Goal: Information Seeking & Learning: Learn about a topic

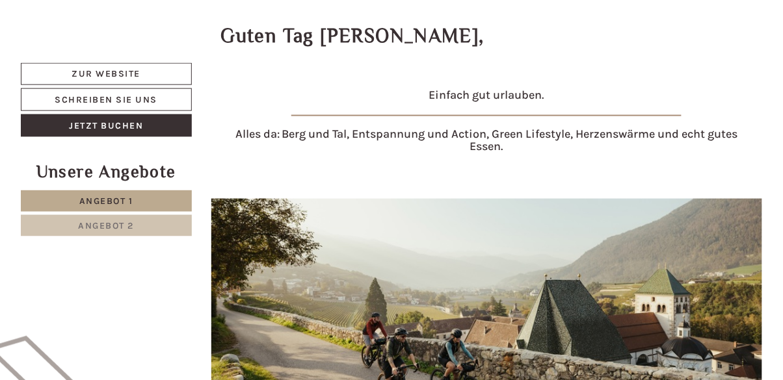
scroll to position [328, 0]
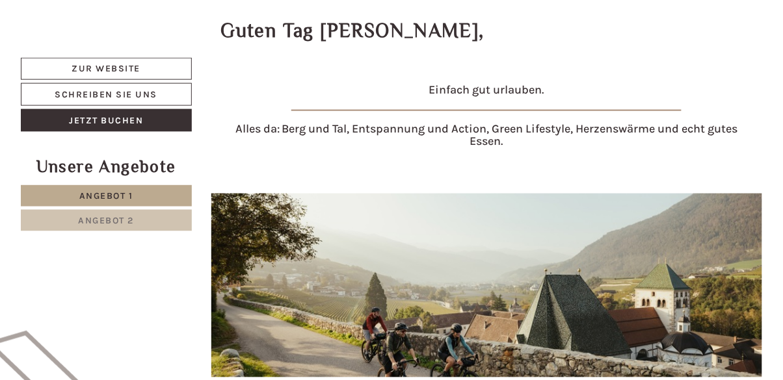
click at [129, 224] on span "Angebot 2" at bounding box center [107, 220] width 56 height 11
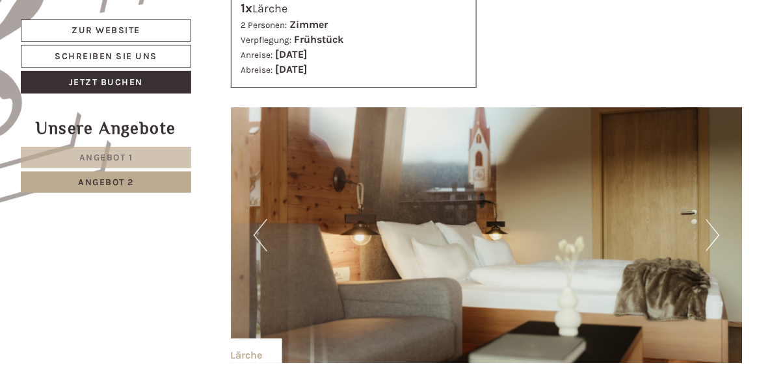
scroll to position [803, 0]
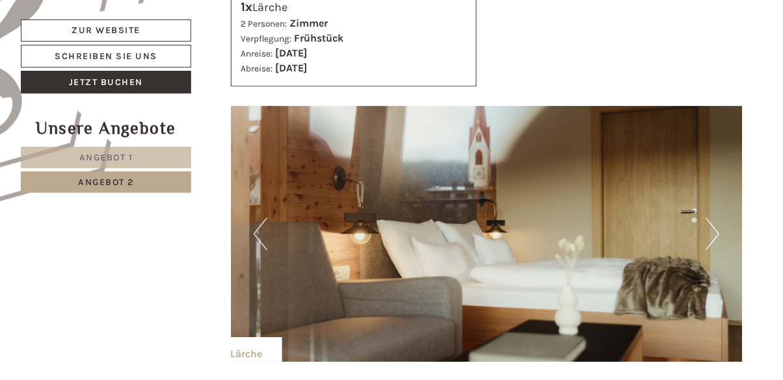
click at [708, 239] on button "Next" at bounding box center [713, 234] width 14 height 32
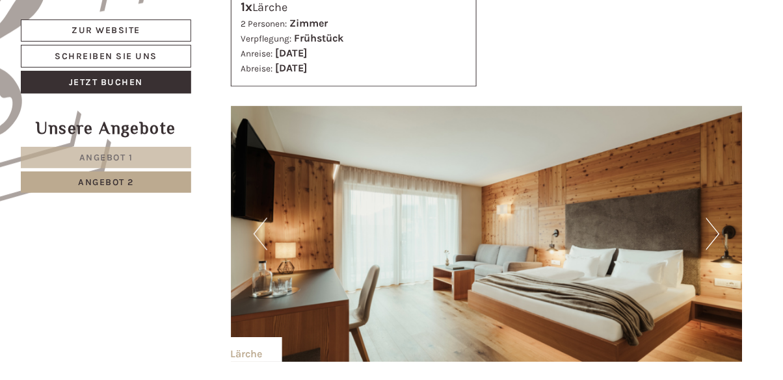
click at [711, 229] on button "Next" at bounding box center [713, 234] width 14 height 32
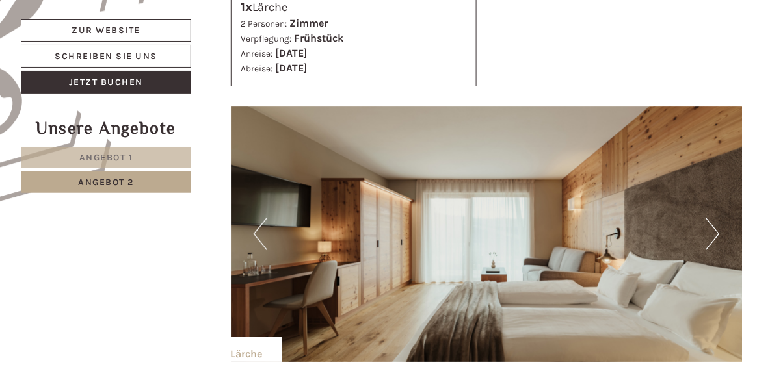
click at [701, 231] on img at bounding box center [487, 234] width 512 height 256
click at [705, 235] on img at bounding box center [487, 234] width 512 height 256
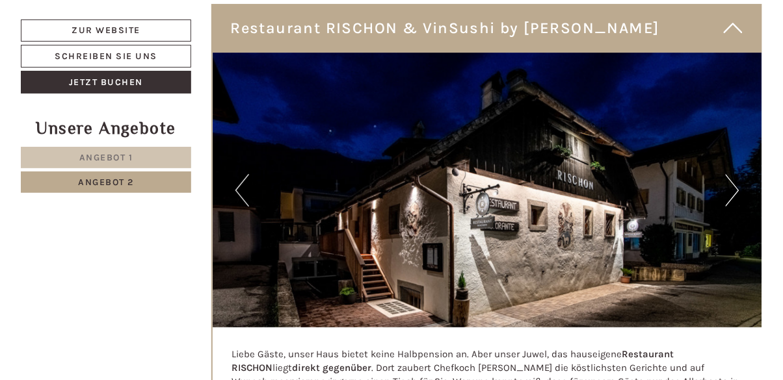
scroll to position [2164, 0]
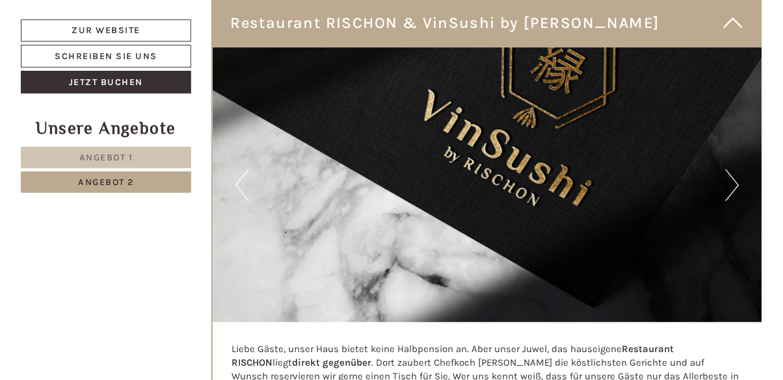
click at [722, 182] on img at bounding box center [488, 184] width 550 height 275
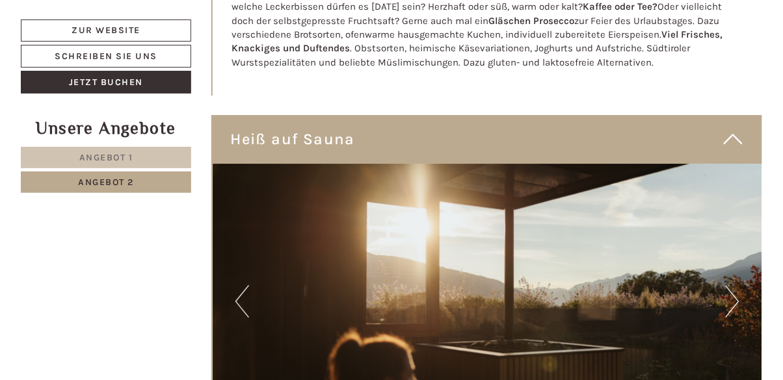
scroll to position [3117, 0]
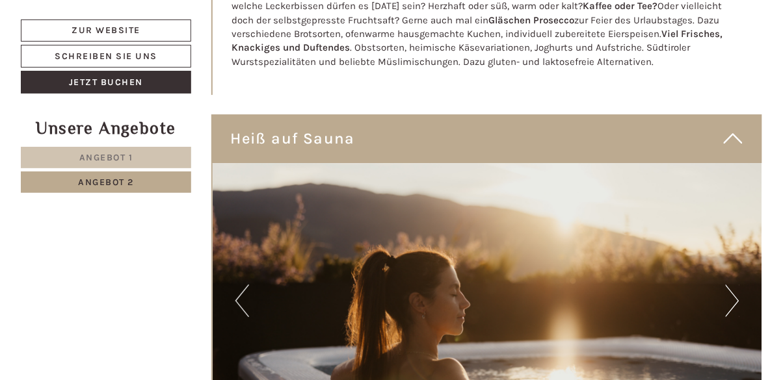
click at [730, 285] on button "Next" at bounding box center [732, 301] width 14 height 32
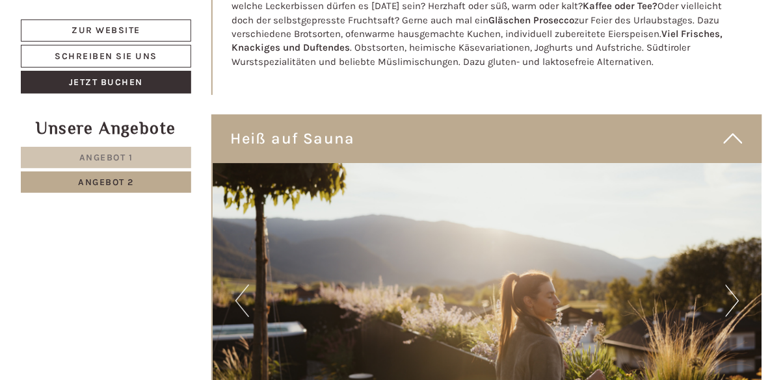
click at [733, 285] on button "Next" at bounding box center [732, 301] width 14 height 32
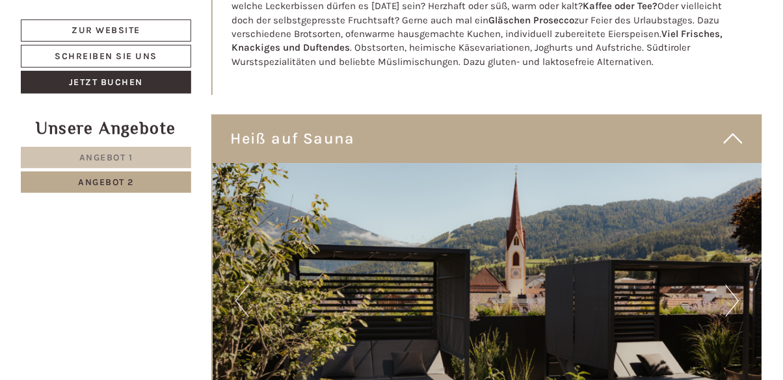
click at [734, 285] on button "Next" at bounding box center [732, 301] width 14 height 32
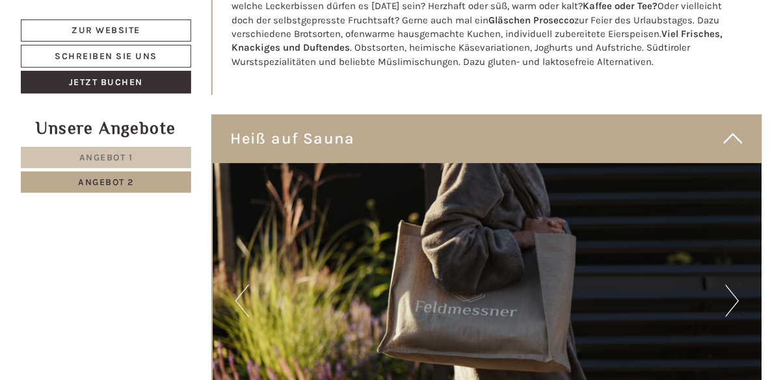
click at [740, 271] on img at bounding box center [488, 300] width 550 height 275
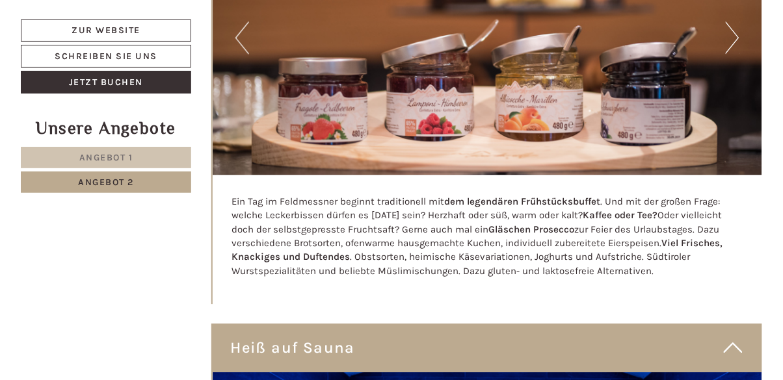
scroll to position [2909, 0]
